Goal: Information Seeking & Learning: Learn about a topic

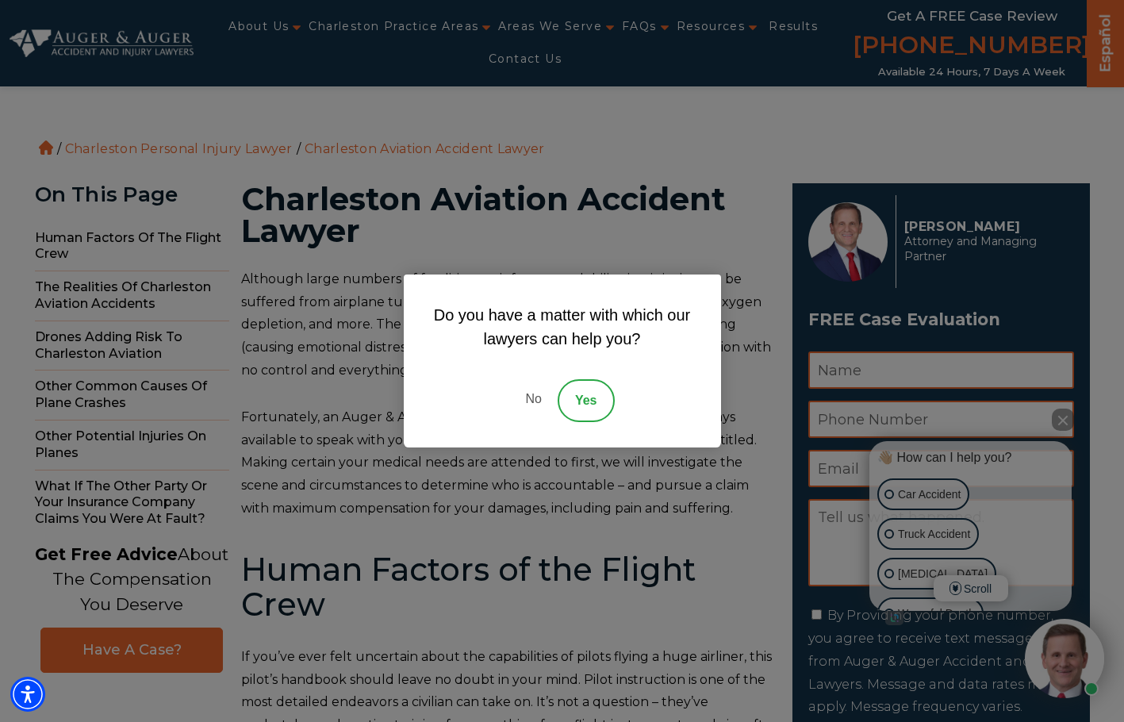
click at [263, 280] on div "Do you have a matter with which our lawyers can help you? No Yes" at bounding box center [562, 361] width 1124 height 722
click at [538, 399] on link "No" at bounding box center [533, 400] width 48 height 43
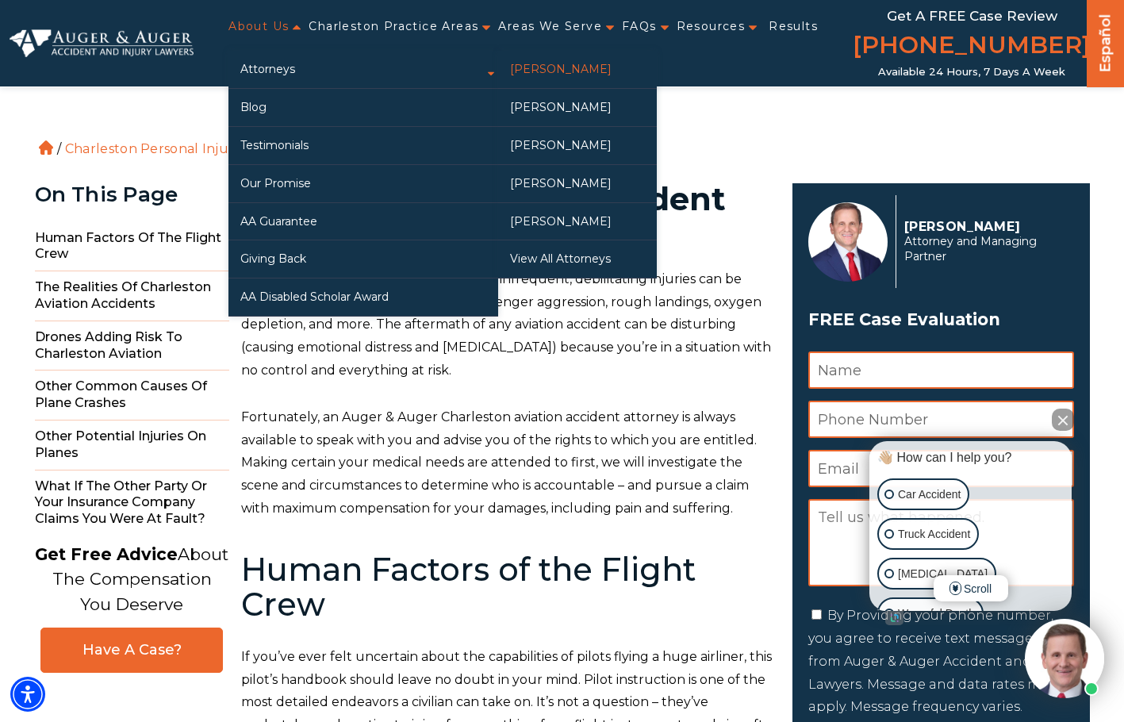
click at [521, 63] on link "[PERSON_NAME]" at bounding box center [577, 69] width 159 height 37
click at [542, 107] on link "[PERSON_NAME]" at bounding box center [577, 107] width 159 height 37
click at [559, 134] on link "[PERSON_NAME]" at bounding box center [577, 145] width 159 height 37
click at [573, 183] on link "[PERSON_NAME]" at bounding box center [577, 183] width 159 height 37
click at [544, 213] on link "[PERSON_NAME]" at bounding box center [577, 221] width 159 height 37
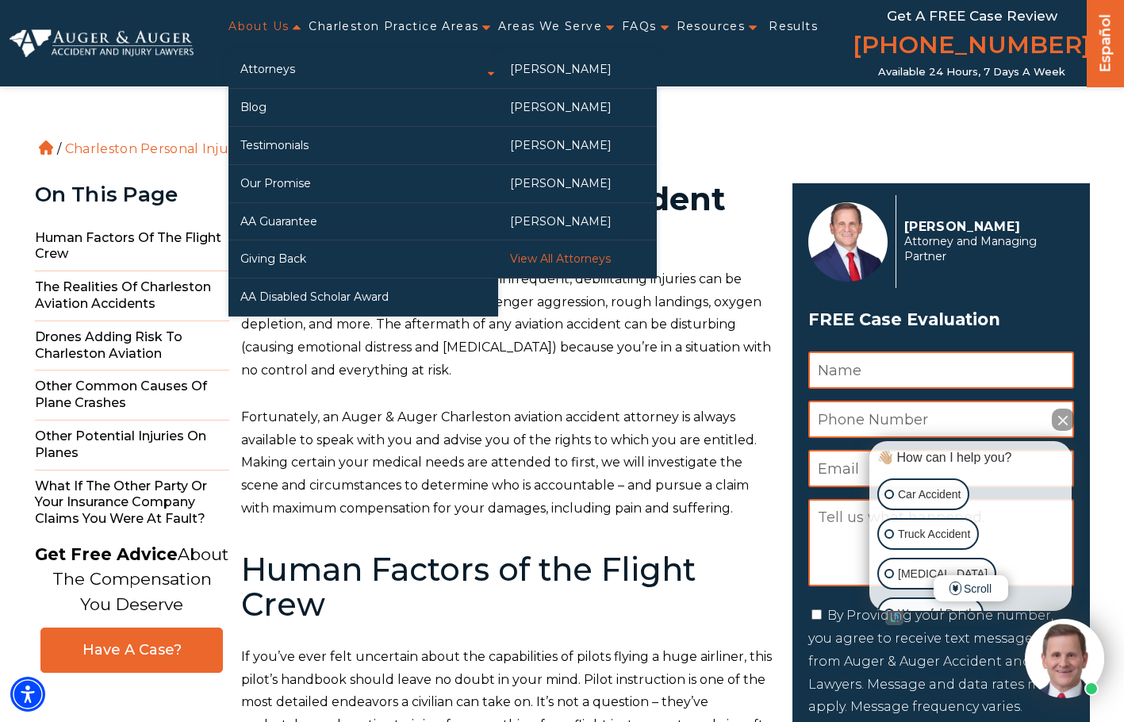
click at [554, 251] on link "View All Attorneys" at bounding box center [577, 258] width 159 height 37
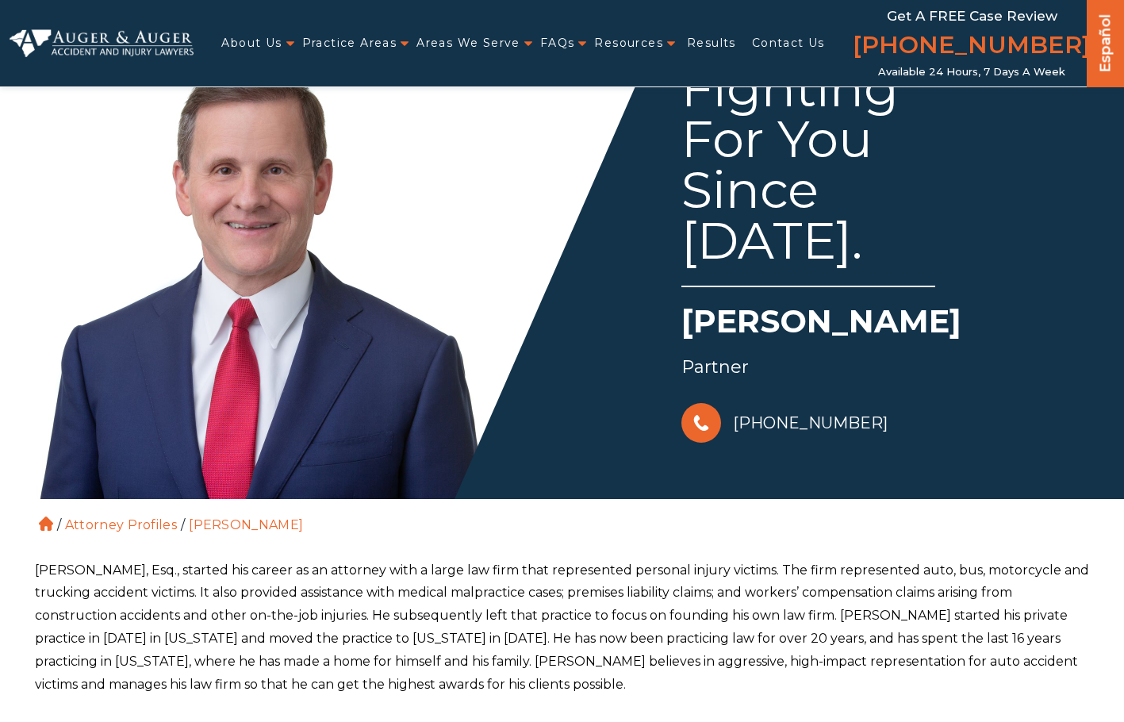
scroll to position [317, 0]
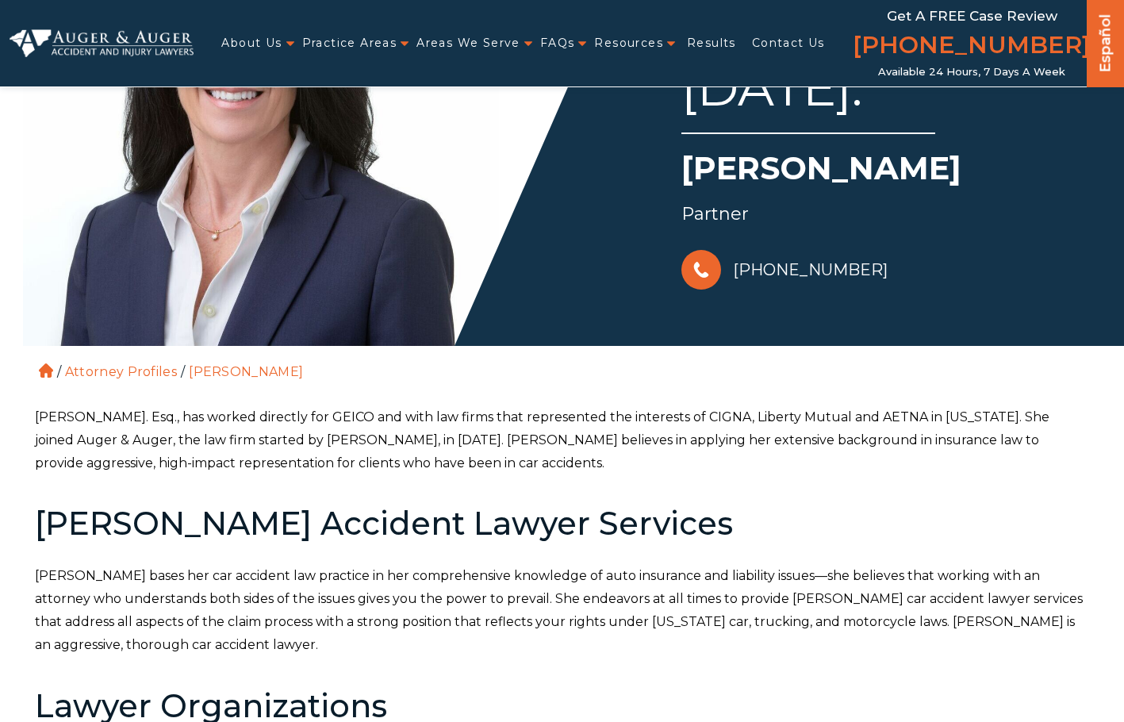
scroll to position [317, 0]
